Goal: Task Accomplishment & Management: Use online tool/utility

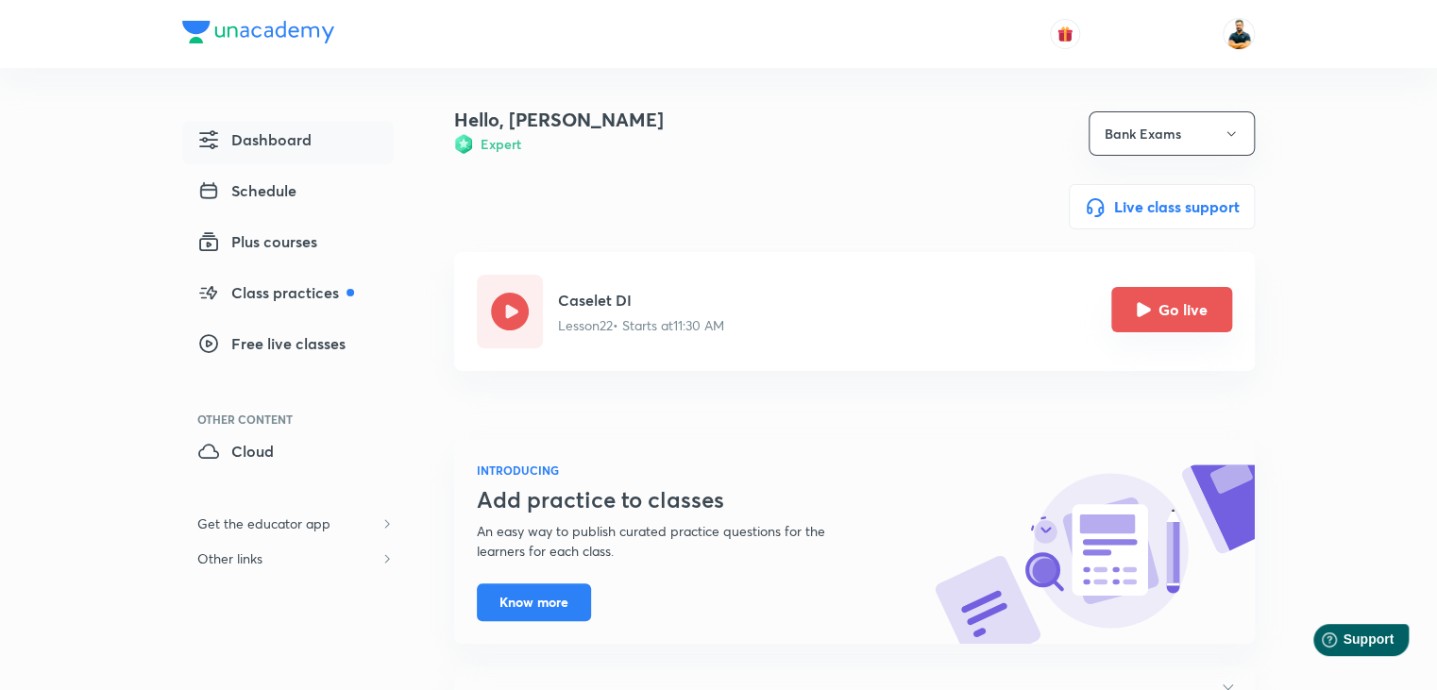
click at [1184, 324] on button "Go live" at bounding box center [1171, 309] width 121 height 45
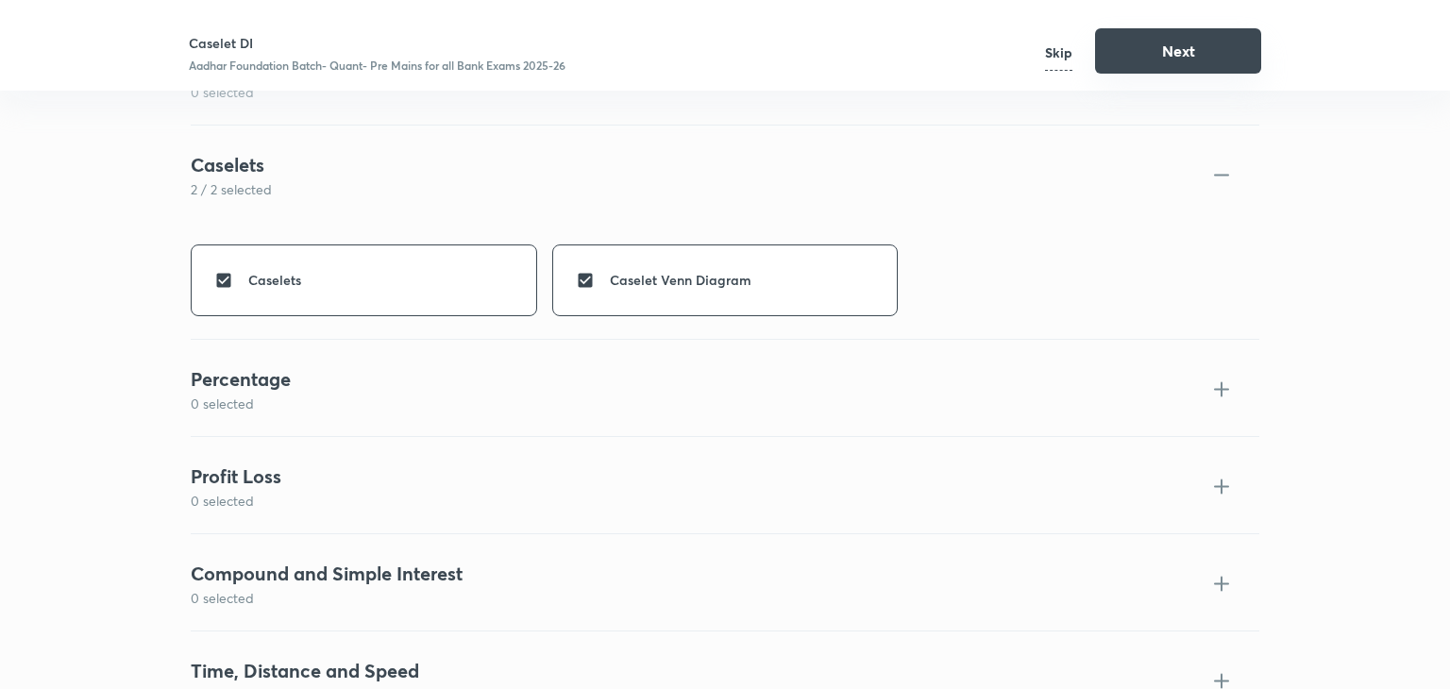
scroll to position [3073, 0]
click at [1108, 50] on button "Next" at bounding box center [1178, 50] width 166 height 45
